Goal: Find specific page/section: Find specific page/section

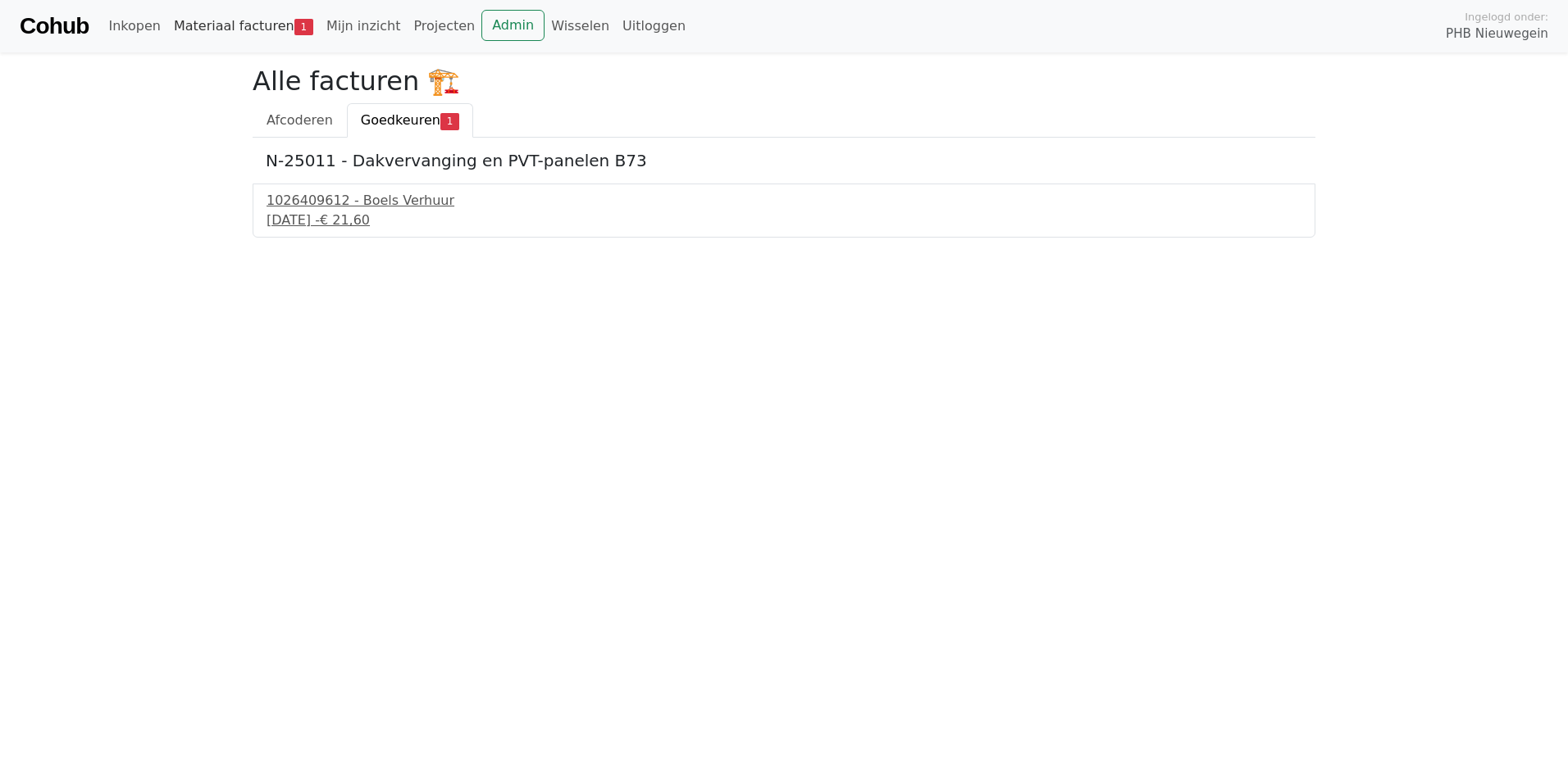
click at [239, 25] on link "Materiaal facturen 1" at bounding box center [243, 26] width 153 height 33
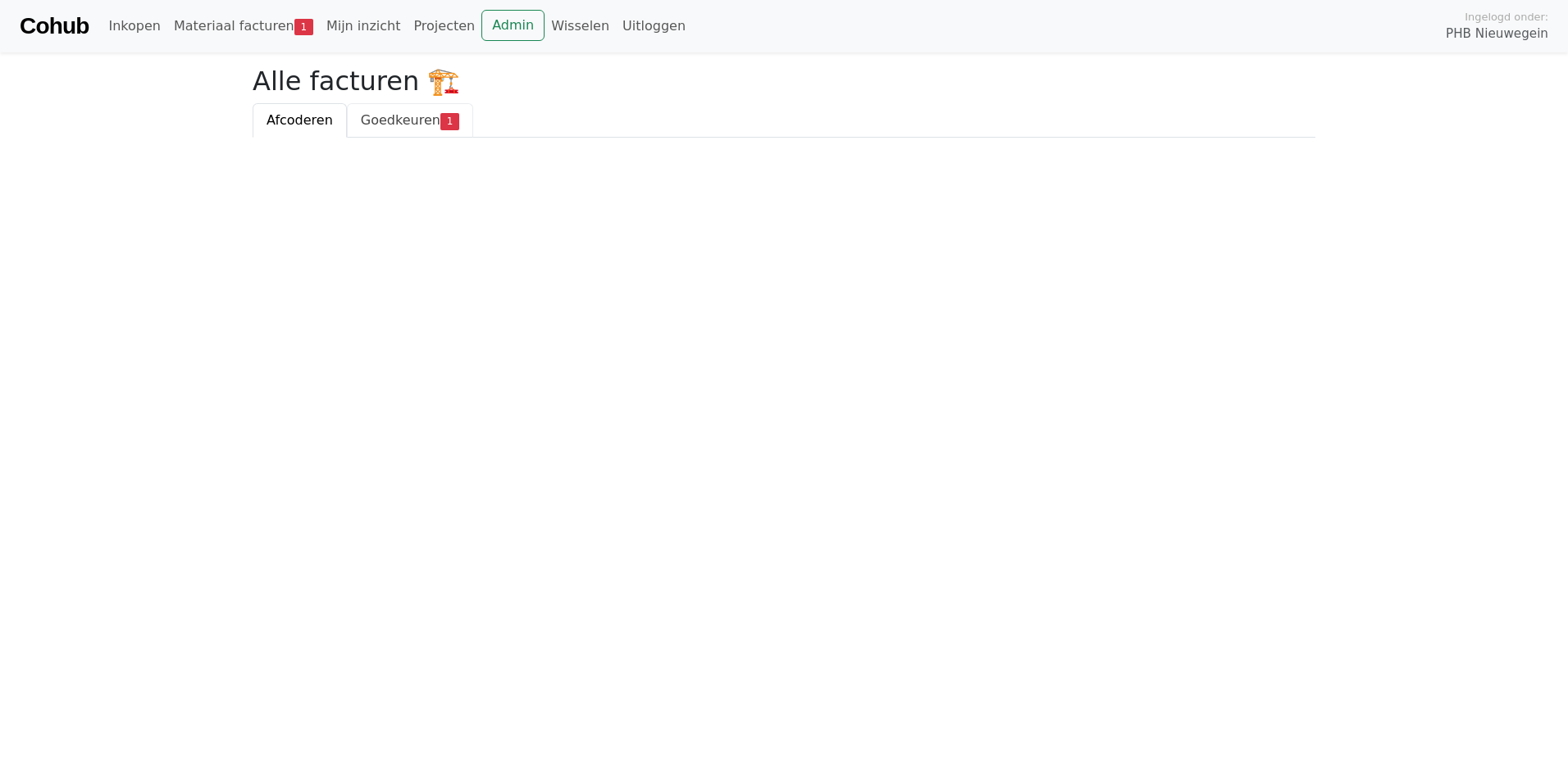
click at [378, 123] on span "Goedkeuren" at bounding box center [401, 120] width 80 height 15
